Goal: Check status: Check status

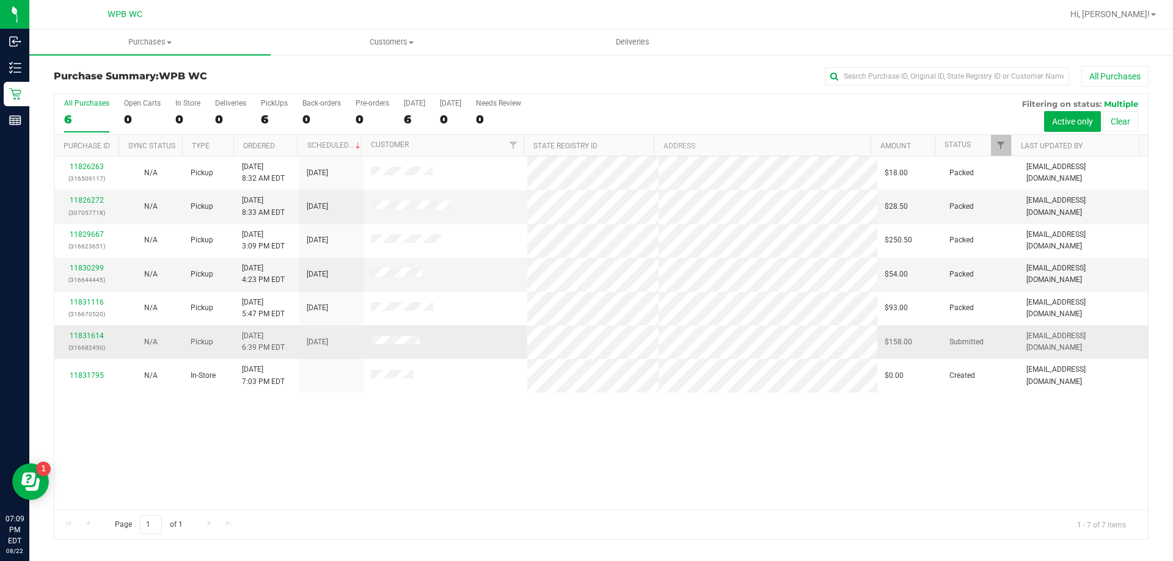
click at [108, 335] on div "11831614 (316682450)" at bounding box center [86, 341] width 49 height 23
click at [93, 335] on link "11831614" at bounding box center [87, 336] width 34 height 9
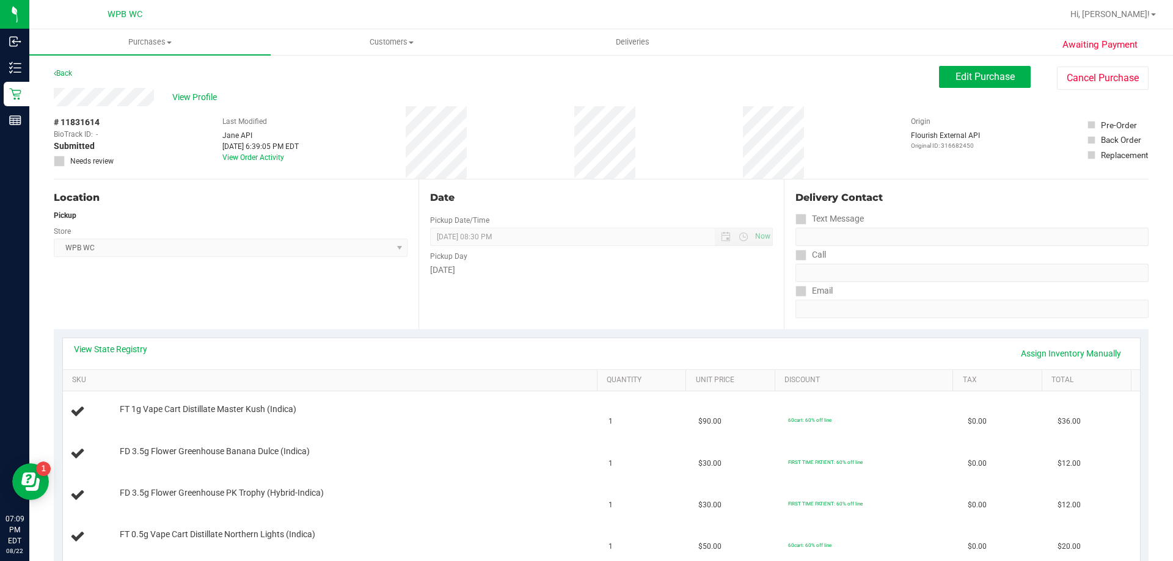
click at [130, 337] on div "View State Registry Assign Inventory Manually SKU Quantity Unit Price Discount …" at bounding box center [601, 530] width 1095 height 403
click at [133, 353] on link "View State Registry" at bounding box center [110, 349] width 73 height 12
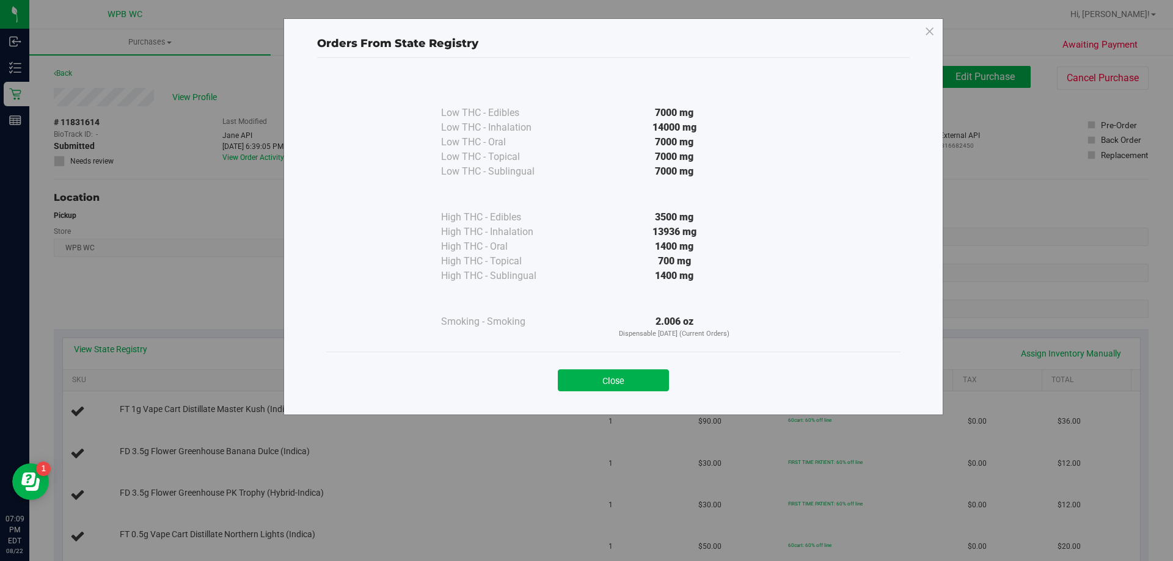
drag, startPoint x: 621, startPoint y: 385, endPoint x: 613, endPoint y: 385, distance: 7.9
click at [616, 385] on button "Close" at bounding box center [613, 381] width 111 height 22
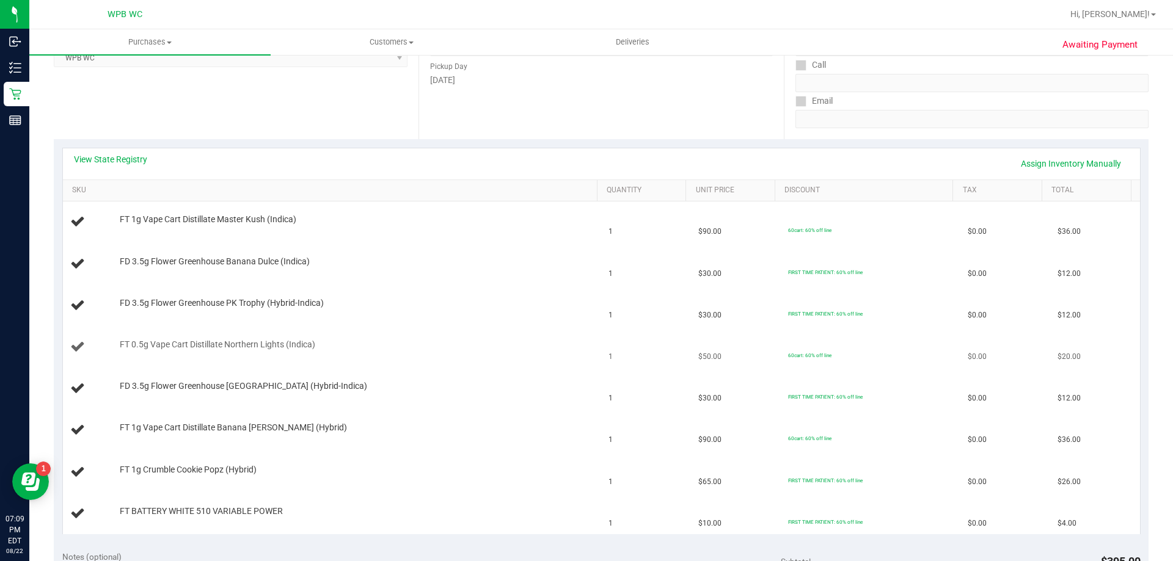
scroll to position [244, 0]
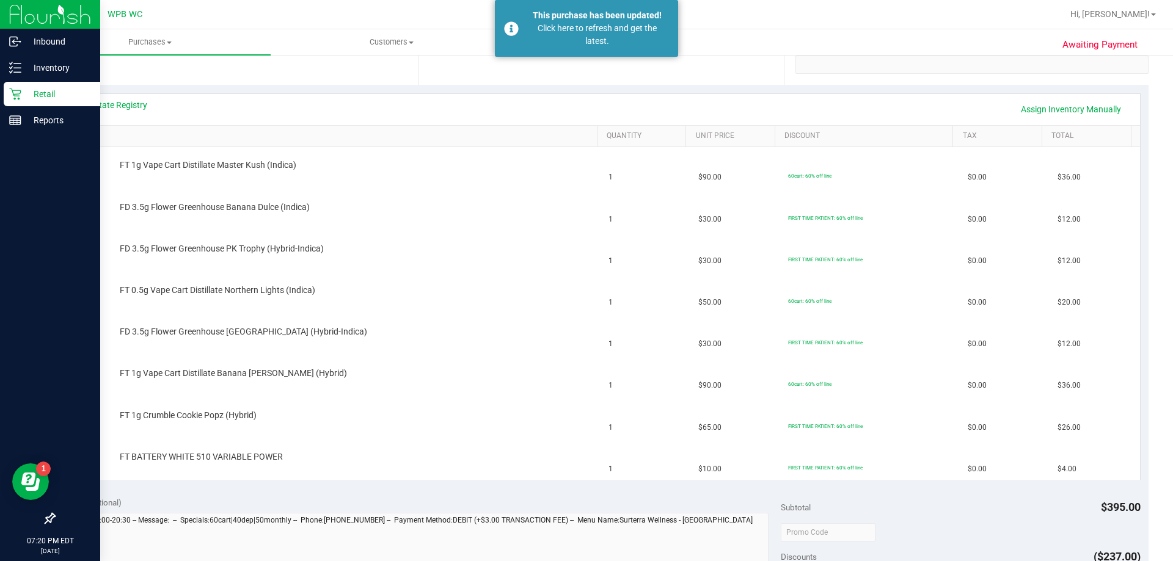
click at [15, 93] on icon at bounding box center [15, 94] width 12 height 12
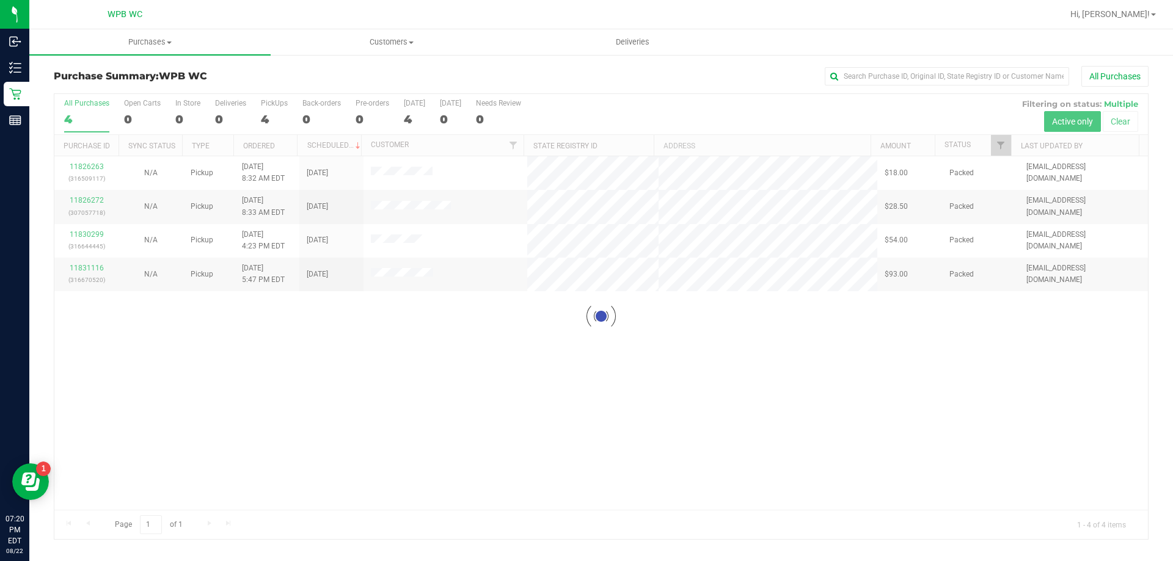
click at [385, 376] on div at bounding box center [600, 316] width 1093 height 445
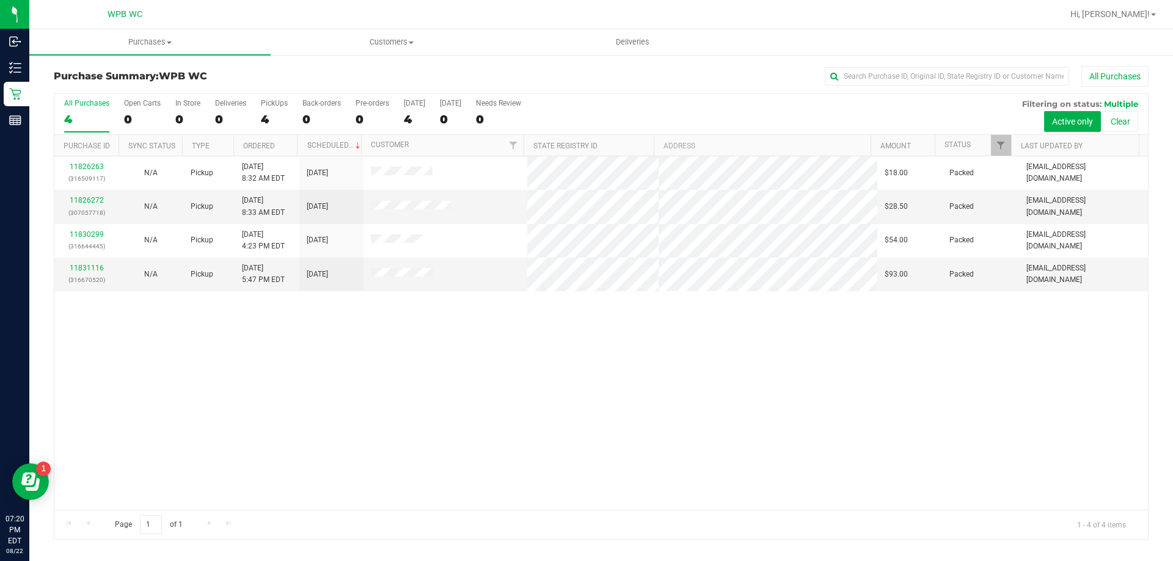
click at [524, 401] on div "11826263 (316509117) N/A Pickup [DATE] 8:32 AM EDT 8/22/2025 $18.00 Packed [EMA…" at bounding box center [600, 333] width 1093 height 354
